Goal: Submit feedback/report problem

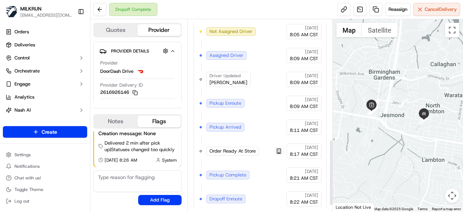
scroll to position [366, 0]
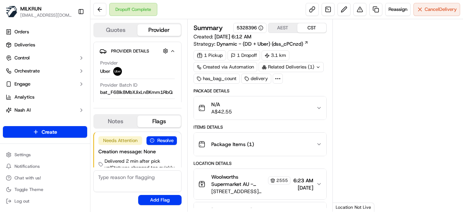
scroll to position [18, 0]
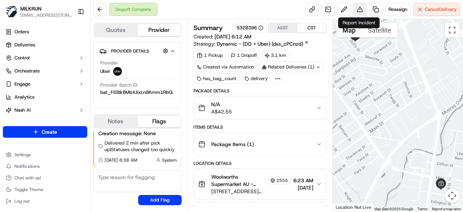
click at [357, 14] on button at bounding box center [360, 9] width 13 height 13
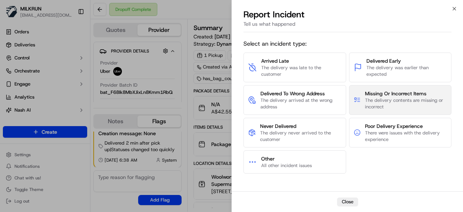
click at [405, 99] on span "The delivery contents are missing or incorrect" at bounding box center [406, 103] width 82 height 13
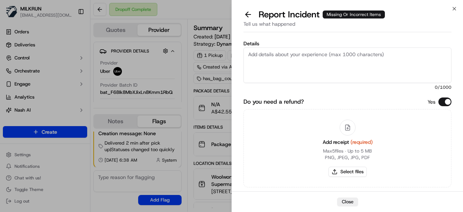
click at [312, 62] on textarea "Details" at bounding box center [348, 64] width 208 height 35
click at [282, 58] on textarea "Details" at bounding box center [348, 64] width 208 height 35
type textarea "C"
type textarea "Customer was reporting missing items within [DATE] order. Confirmed that this d…"
drag, startPoint x: 264, startPoint y: 63, endPoint x: 248, endPoint y: 51, distance: 19.3
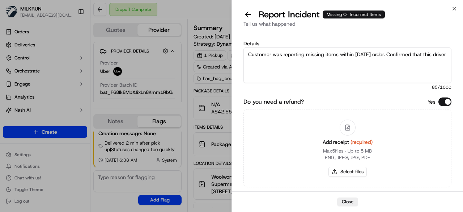
click at [248, 51] on textarea "Customer was reporting missing items within [DATE] order. Confirmed that this d…" at bounding box center [348, 64] width 208 height 35
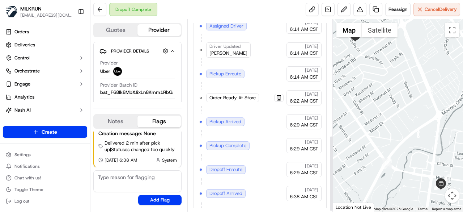
scroll to position [295, 0]
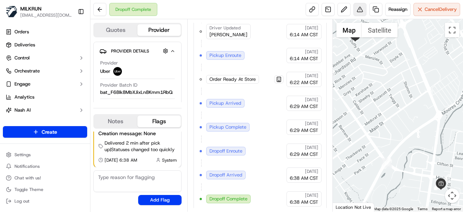
click at [360, 12] on button at bounding box center [360, 9] width 13 height 13
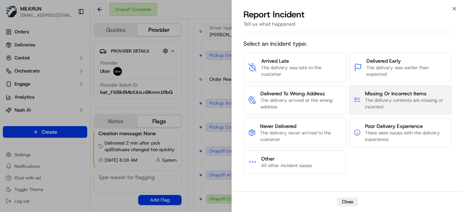
click at [389, 94] on span "Missing Or Incorrect Items" at bounding box center [406, 93] width 82 height 7
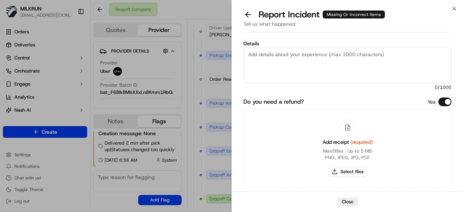
click at [309, 64] on textarea "Details" at bounding box center [348, 64] width 208 height 35
paste textarea "Customer was reporting missing items within [DATE] order. Confirmed that this d…"
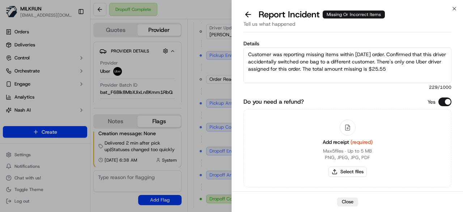
drag, startPoint x: 388, startPoint y: 53, endPoint x: 393, endPoint y: 71, distance: 18.6
click at [389, 58] on textarea "Customer was reporting missing items within [DATE] order. Confirmed that this d…" at bounding box center [348, 64] width 208 height 35
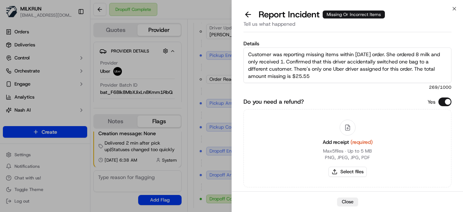
click at [346, 81] on textarea "Customer was reporting missing items within [DATE] order. She ordered 8 milk an…" at bounding box center [348, 64] width 208 height 35
type textarea "Customer was reporting missing items within [DATE] order. She ordered 8 milk an…"
click at [362, 172] on button "Select files" at bounding box center [348, 172] width 38 height 10
type input "C:\fakepath\missing items.png"
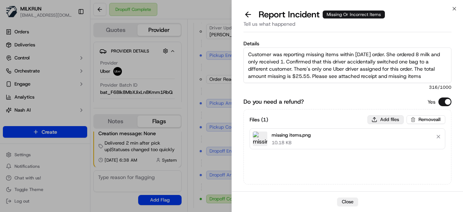
click at [384, 120] on button "Add files" at bounding box center [386, 119] width 36 height 9
type input "C:\fakepath\receipt.png"
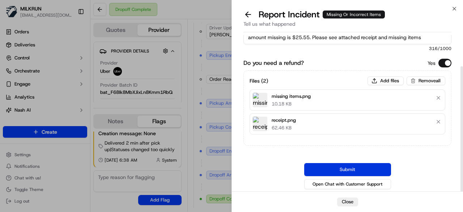
click at [356, 166] on button "Submit" at bounding box center [347, 169] width 87 height 13
